Goal: Navigation & Orientation: Find specific page/section

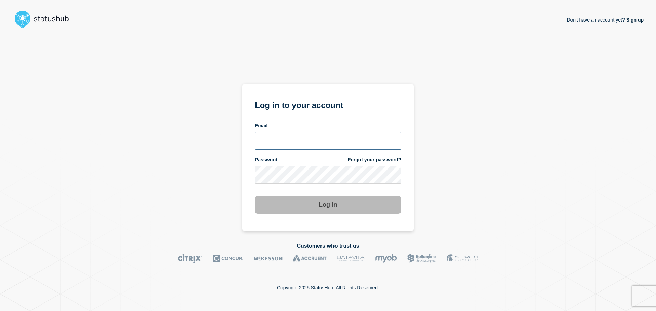
click at [321, 147] on input "email input" at bounding box center [328, 141] width 146 height 18
click at [306, 141] on input "email input" at bounding box center [328, 141] width 146 height 18
type input "[EMAIL_ADDRESS][DOMAIN_NAME]"
click at [295, 187] on form "Log in to your account Email [EMAIL_ADDRESS][DOMAIN_NAME] Password Forgot your …" at bounding box center [328, 156] width 146 height 116
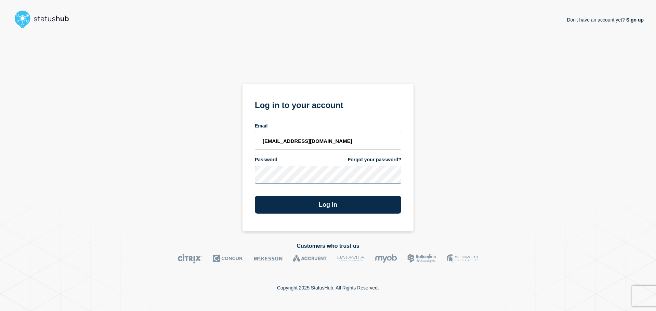
click at [255, 196] on button "Log in" at bounding box center [328, 205] width 146 height 18
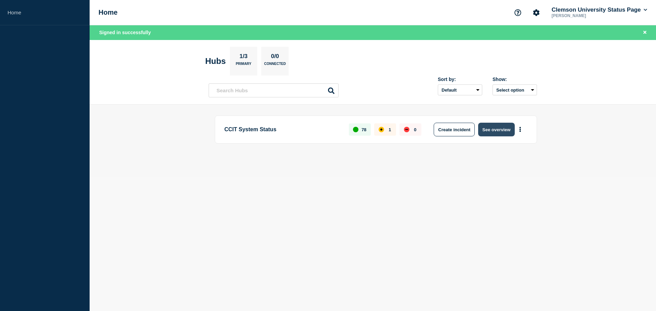
click at [480, 128] on button "See overview" at bounding box center [496, 130] width 36 height 14
